Goal: Communication & Community: Ask a question

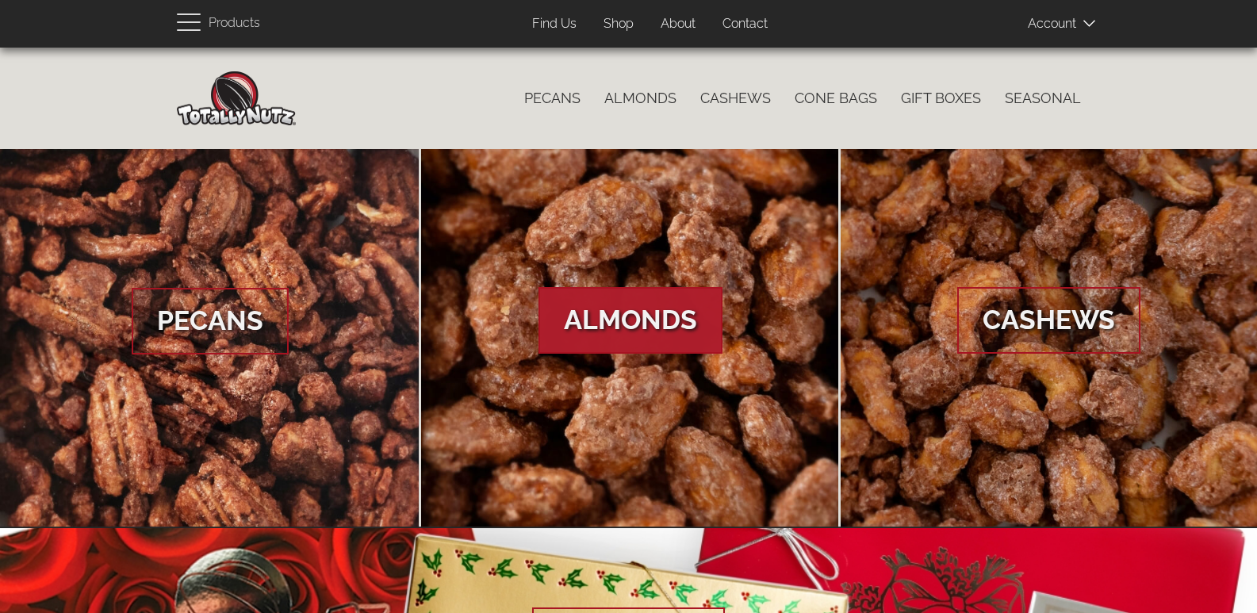
click at [710, 9] on link "Contact" at bounding box center [744, 24] width 69 height 31
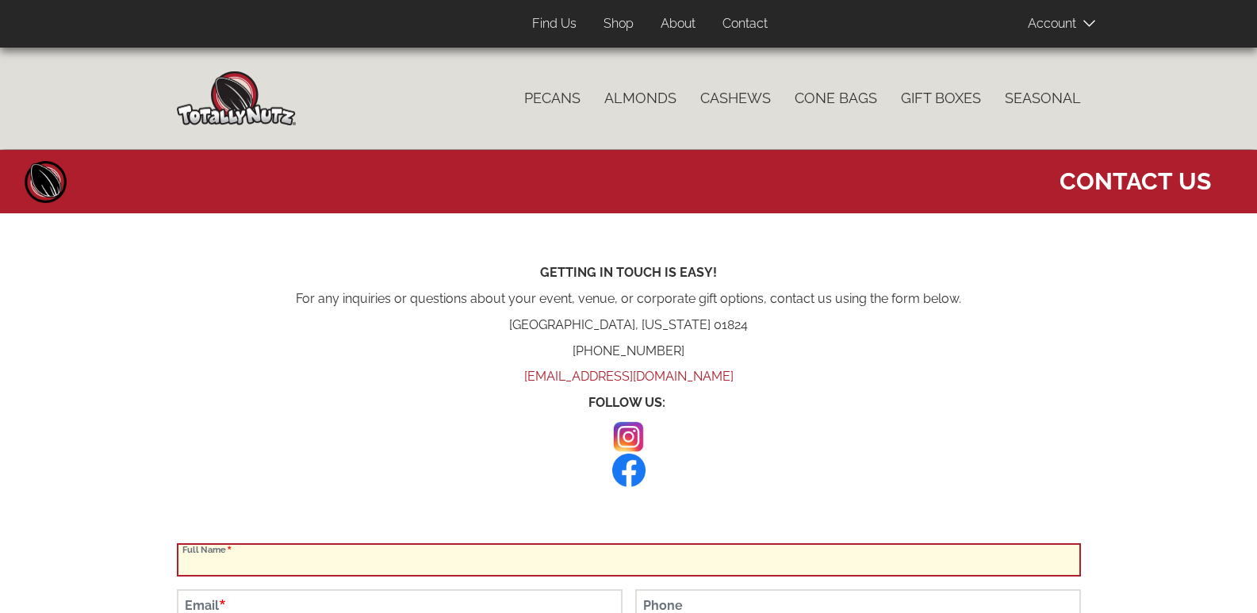
scroll to position [396, 0]
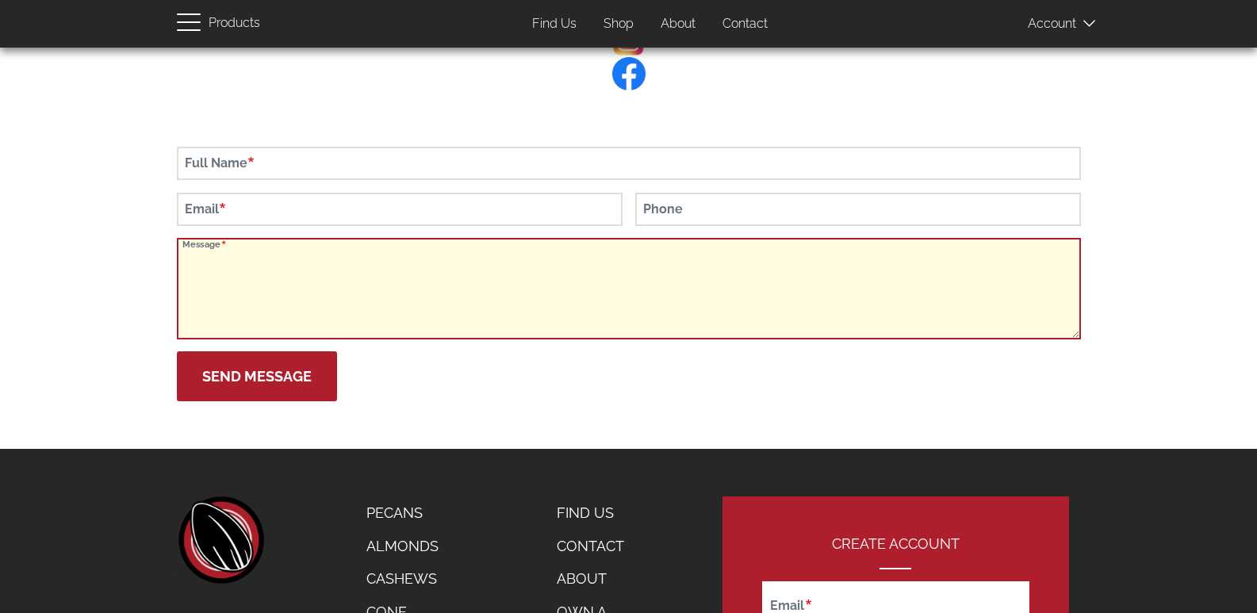
drag, startPoint x: 345, startPoint y: 287, endPoint x: 339, endPoint y: 280, distance: 9.0
click at [344, 287] on textarea "Message" at bounding box center [629, 288] width 904 height 101
paste textarea "Have a story, expertise, or brand message to share? At AuthorsBench, we help pr…"
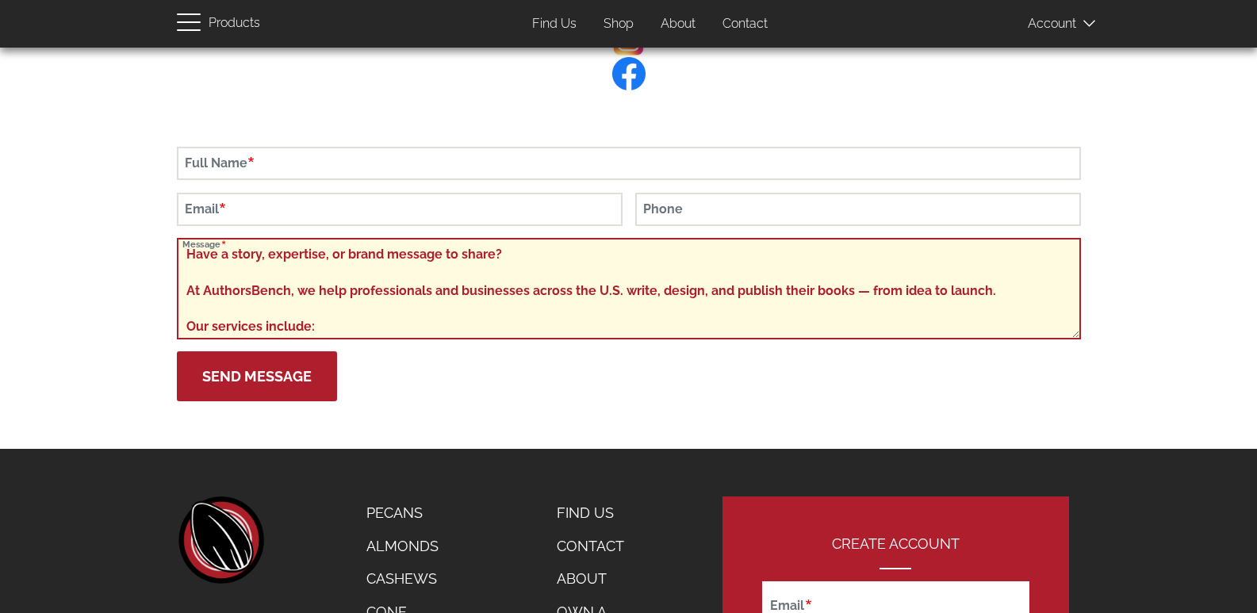
scroll to position [413, 0]
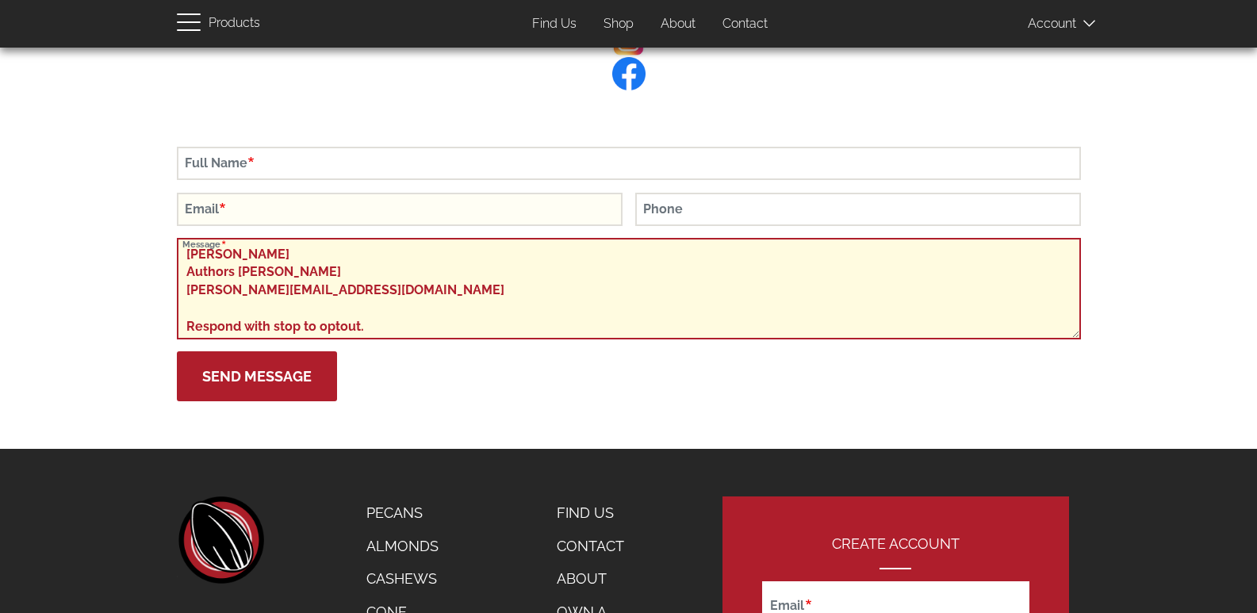
type textarea "Have a story, expertise, or brand message to share? At AuthorsBench, we help pr…"
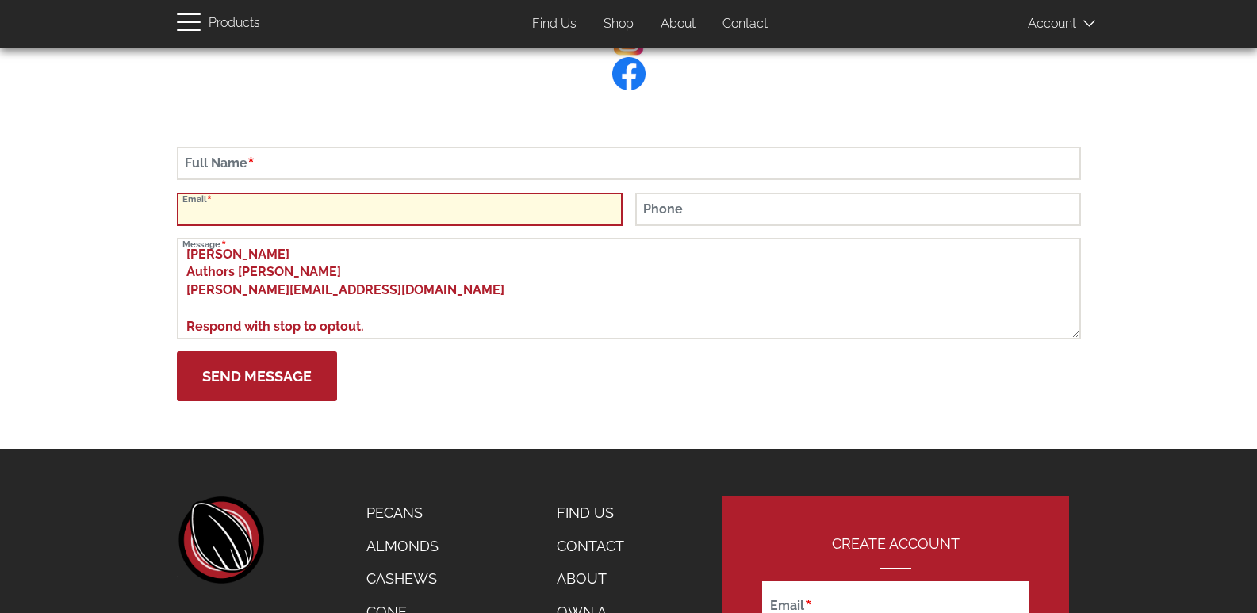
click at [305, 216] on input "Email" at bounding box center [400, 209] width 446 height 33
type input "teresa@authorssbench.com"
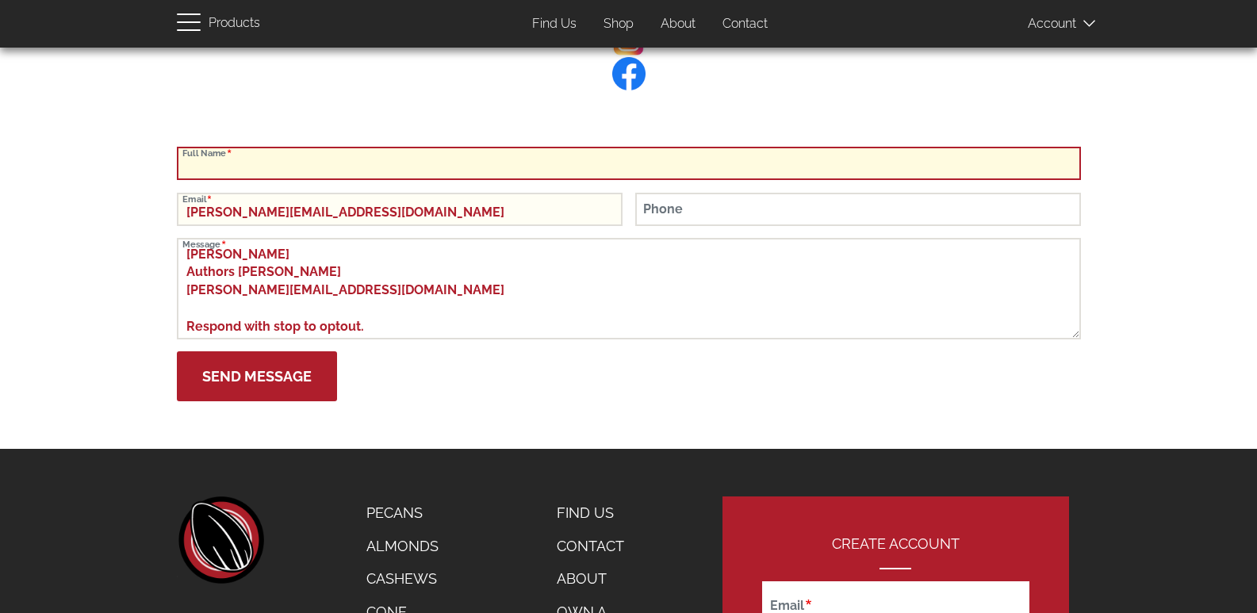
type input "Teresa Berry"
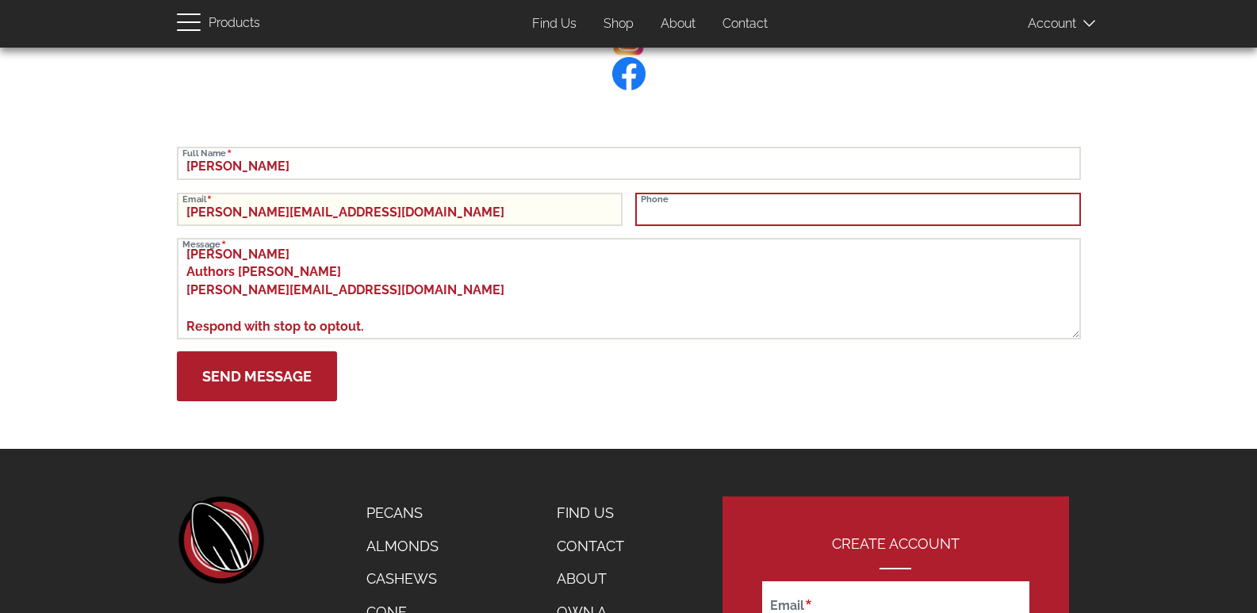
type input "8149805065"
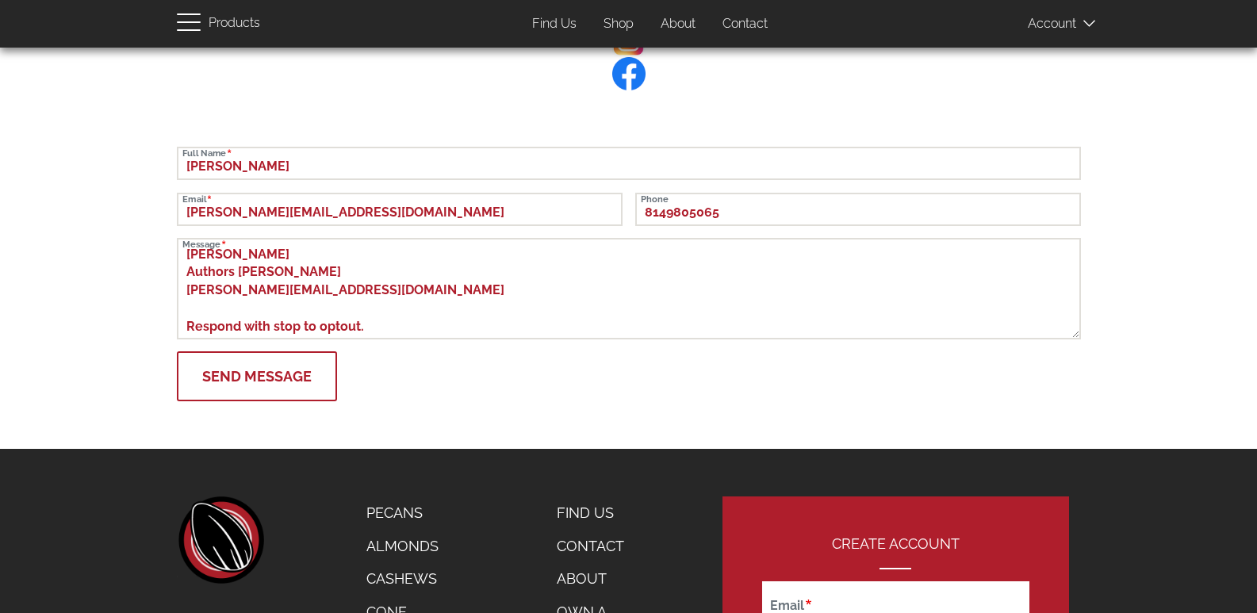
click at [251, 374] on button "Send Message" at bounding box center [257, 376] width 160 height 50
type button "Send Message"
